Goal: Task Accomplishment & Management: Manage account settings

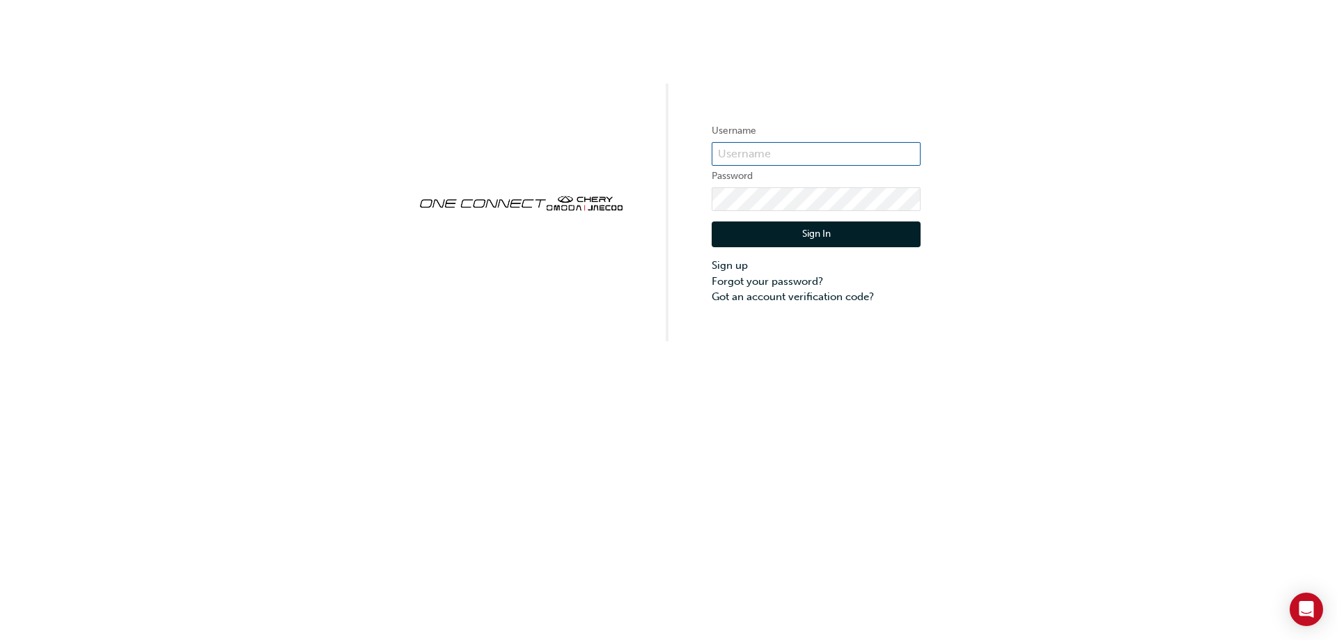
click at [767, 150] on input "text" at bounding box center [815, 154] width 209 height 24
paste input "CHAU1645"
type input "CHAU1645"
click button "Sign In" at bounding box center [815, 234] width 209 height 26
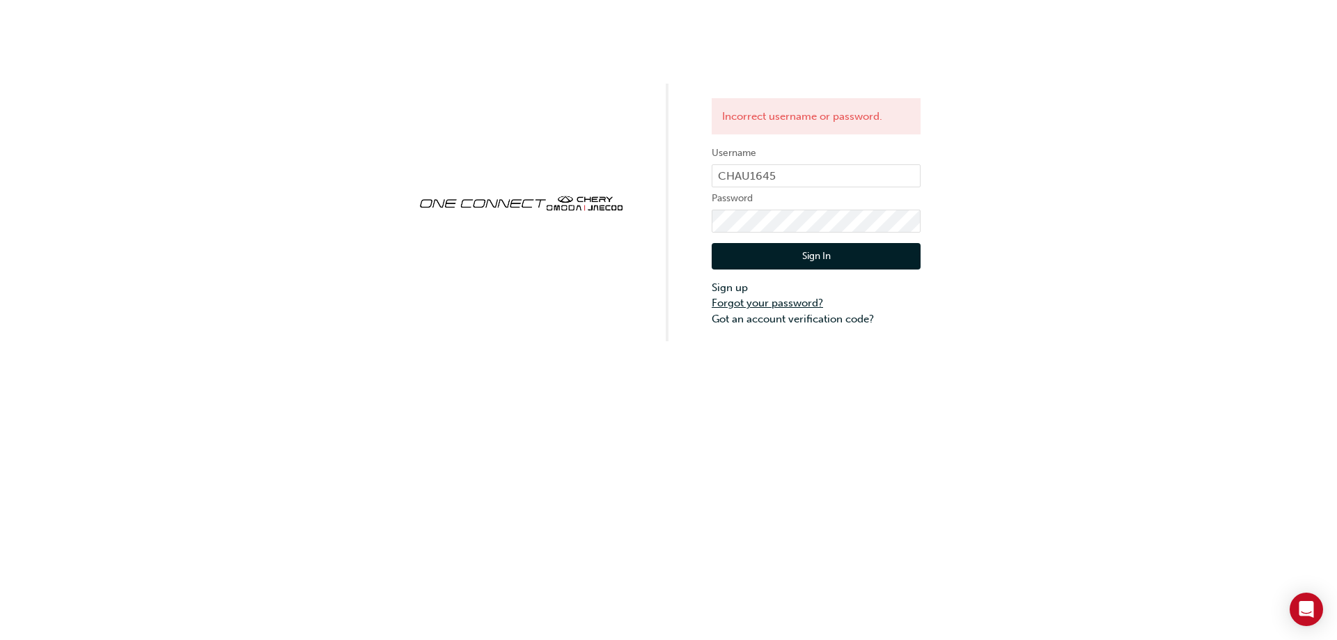
click at [782, 306] on link "Forgot your password?" at bounding box center [815, 303] width 209 height 16
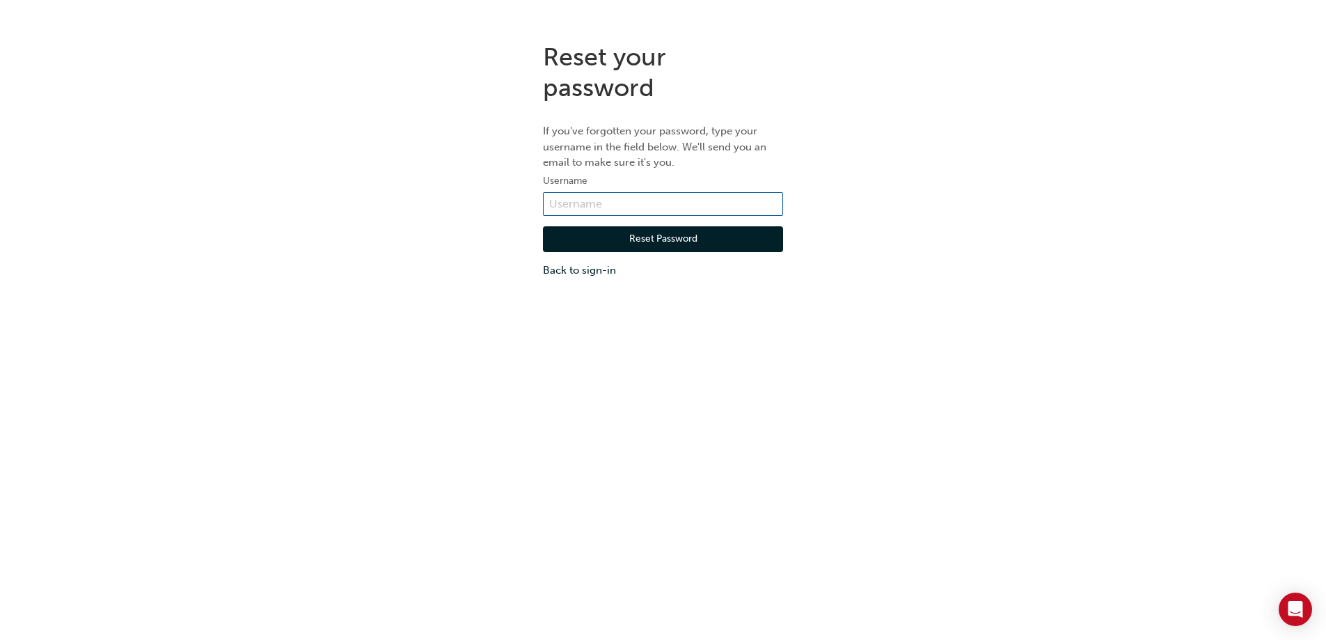
click at [622, 197] on input "text" at bounding box center [663, 204] width 240 height 24
paste input "CHAU1645"
type input "CHAU1645"
click button "Reset Password" at bounding box center [663, 239] width 240 height 26
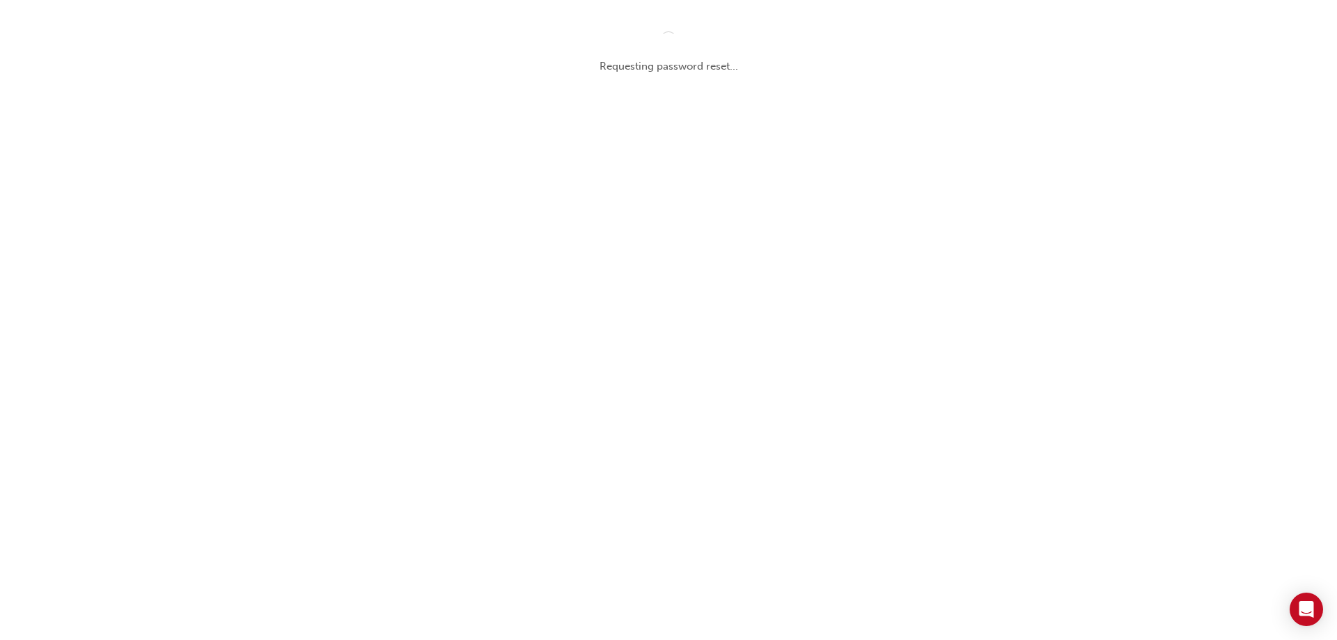
click at [1186, 310] on div "Requesting password reset..." at bounding box center [668, 320] width 1337 height 640
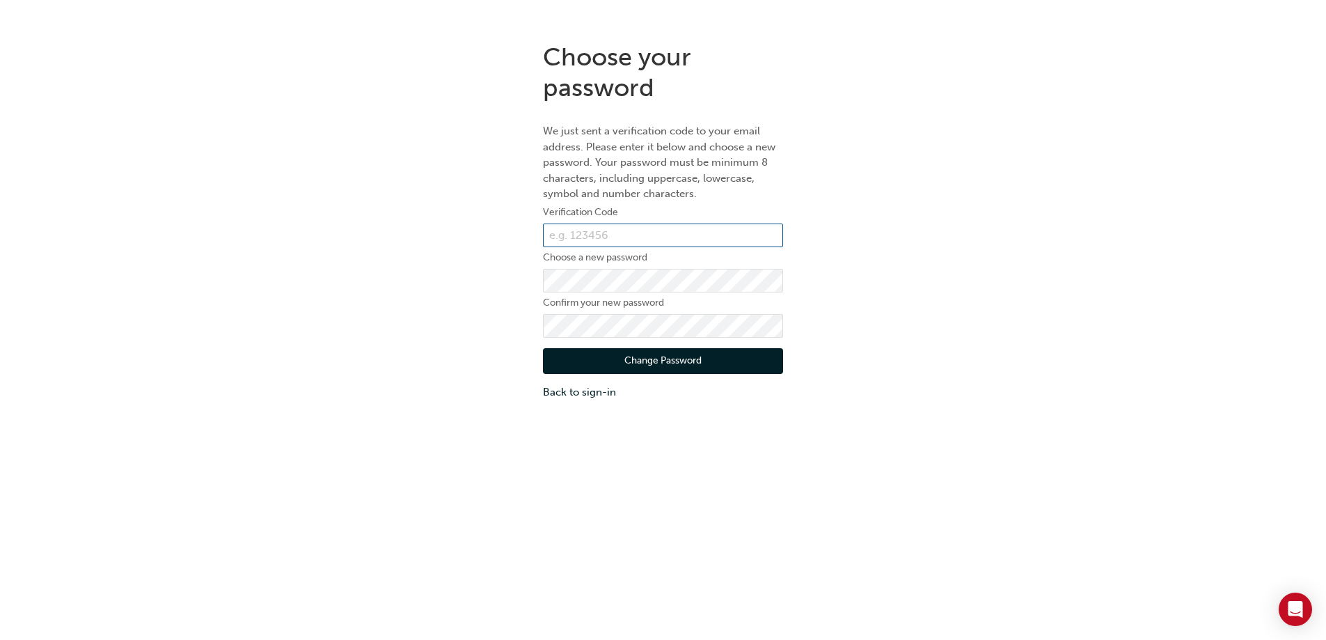
click at [608, 239] on input "text" at bounding box center [663, 235] width 240 height 24
click at [660, 235] on input "text" at bounding box center [663, 235] width 240 height 24
type input "668410"
click button "Change Password" at bounding box center [663, 361] width 240 height 26
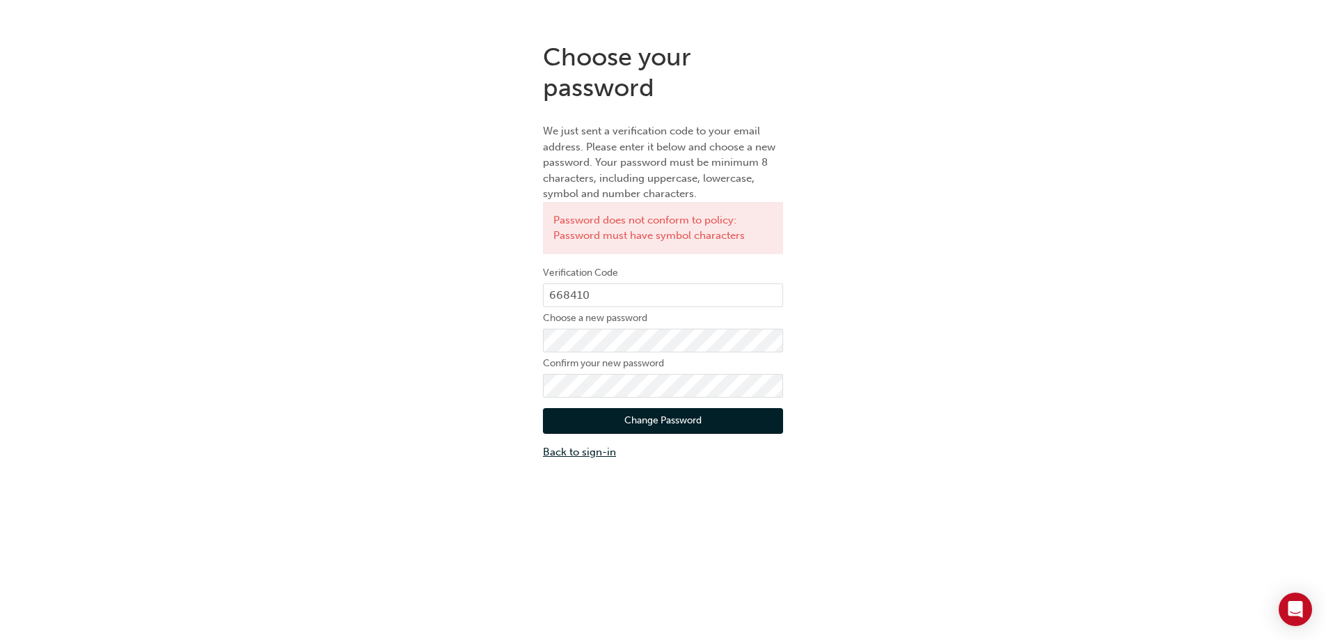
click at [599, 457] on link "Back to sign-in" at bounding box center [663, 452] width 240 height 16
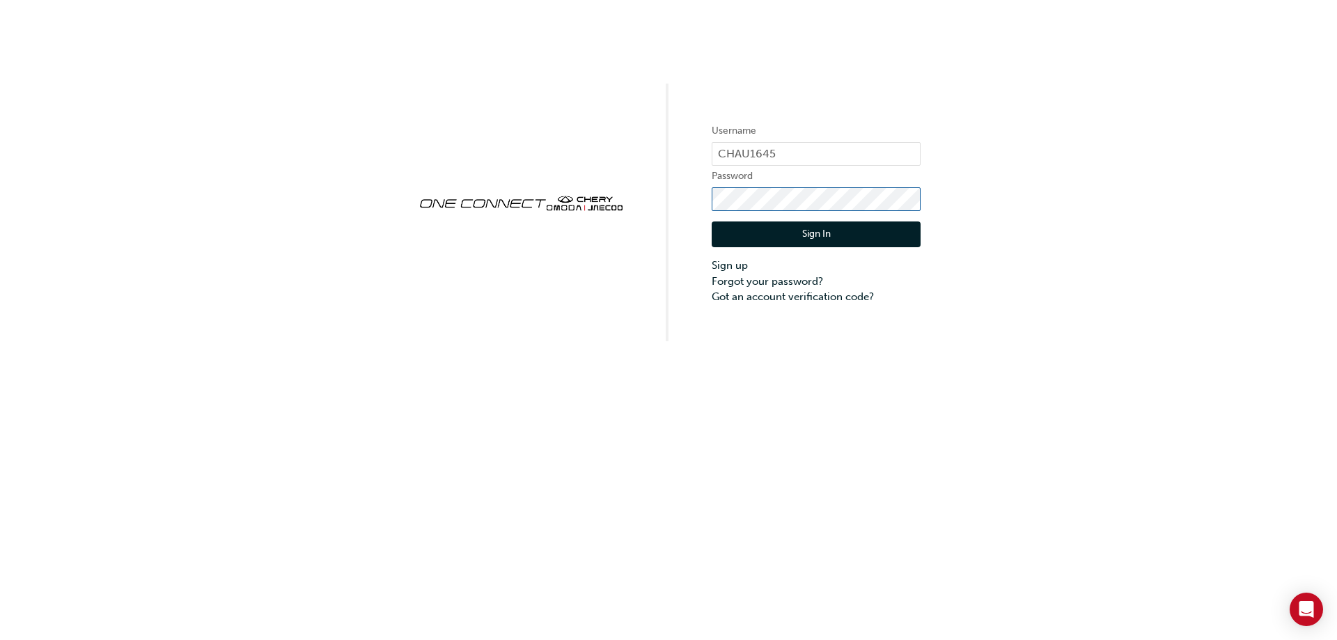
click button "Sign In" at bounding box center [815, 234] width 209 height 26
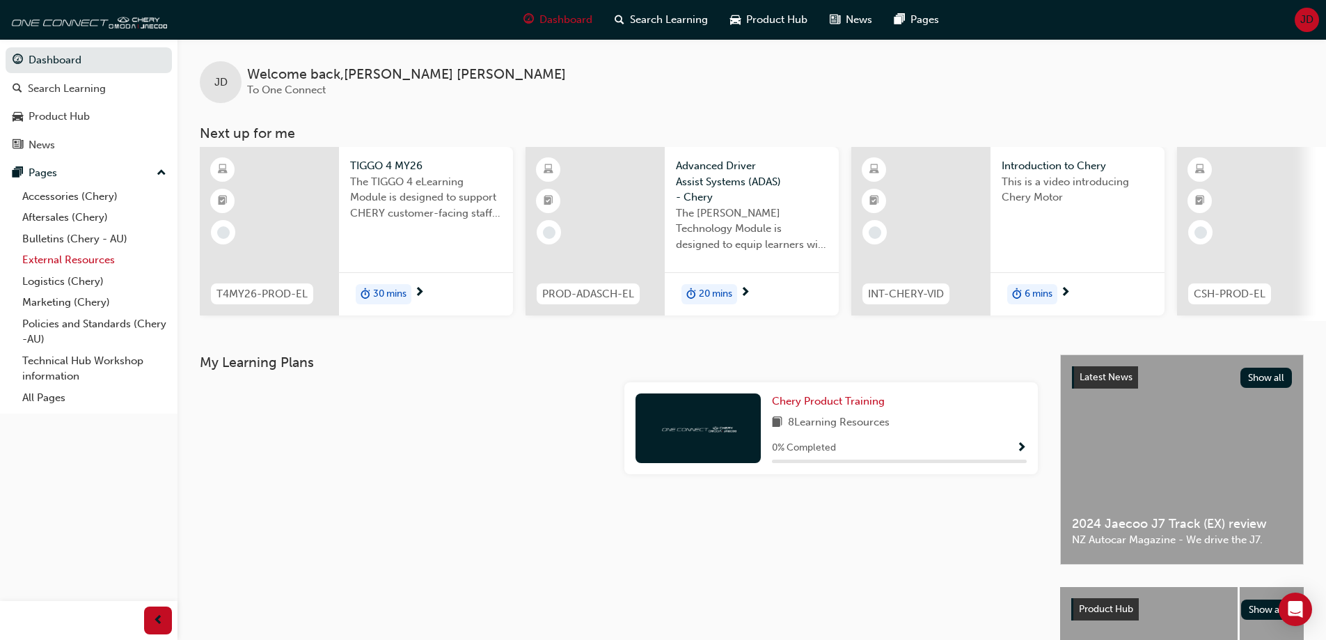
click at [97, 262] on link "External Resources" at bounding box center [94, 260] width 155 height 22
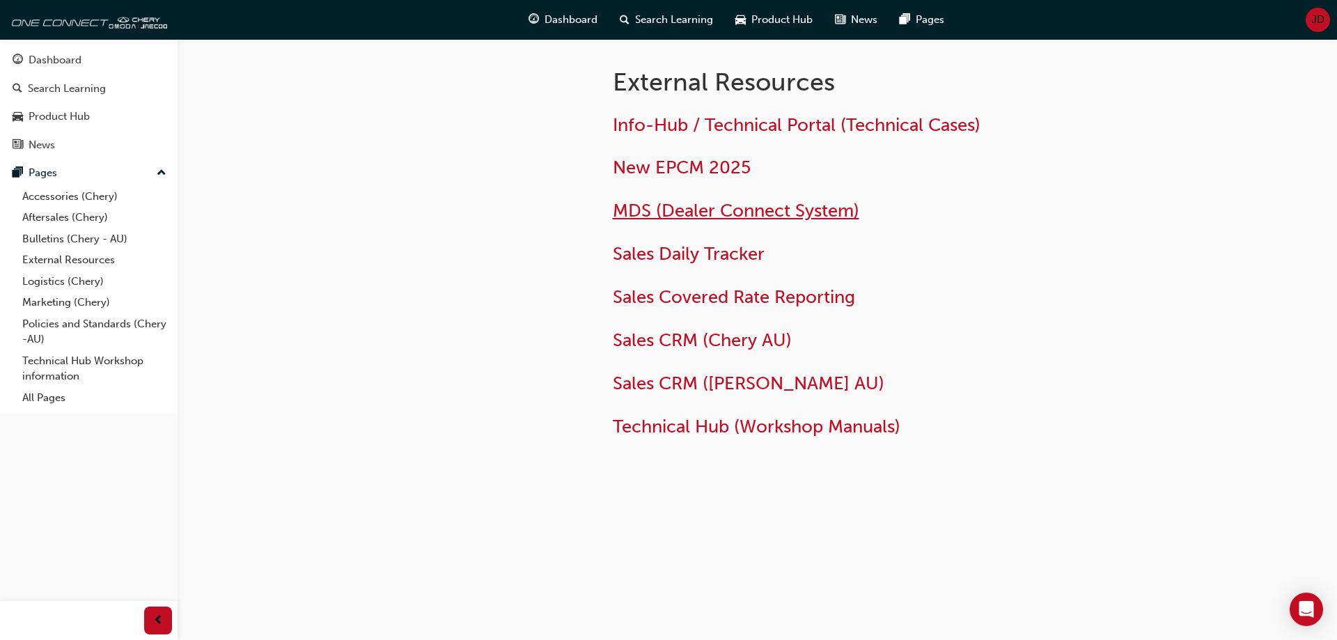
click at [636, 216] on span "MDS (Dealer Connect System)" at bounding box center [736, 211] width 246 height 22
